Goal: Task Accomplishment & Management: Manage account settings

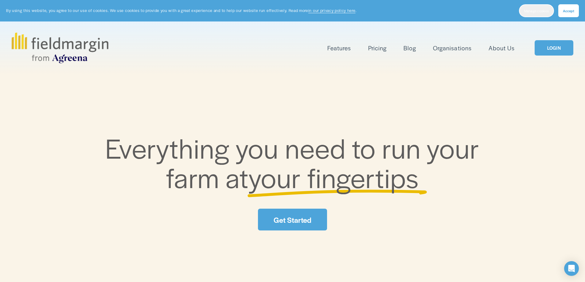
click at [531, 12] on span "Manage cookies" at bounding box center [536, 10] width 25 height 5
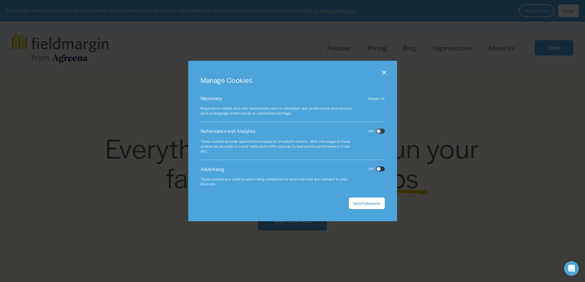
click at [371, 200] on button "Save Preferences" at bounding box center [367, 203] width 36 height 12
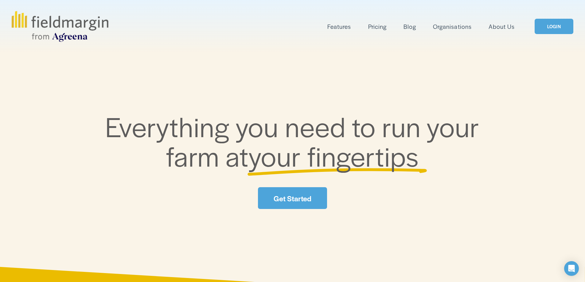
click at [557, 21] on link "LOGIN" at bounding box center [554, 27] width 39 height 16
